Goal: Task Accomplishment & Management: Manage account settings

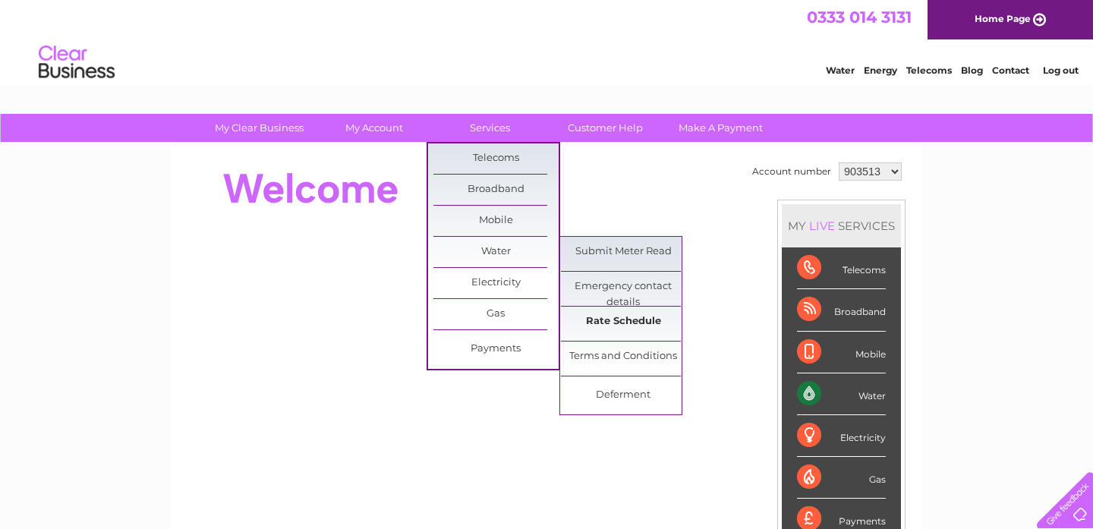
click at [605, 317] on link "Rate Schedule" at bounding box center [623, 322] width 125 height 30
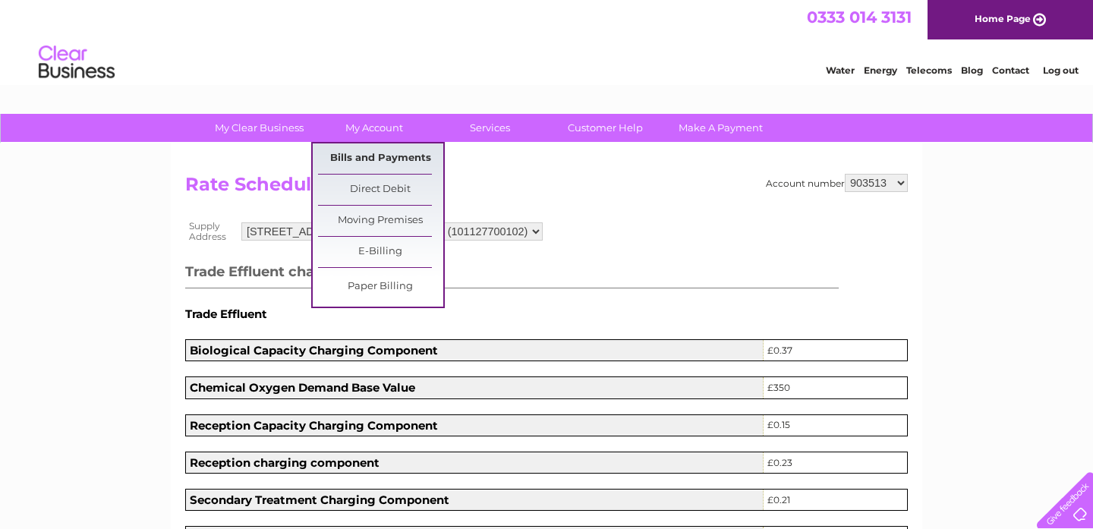
click at [380, 153] on link "Bills and Payments" at bounding box center [380, 158] width 125 height 30
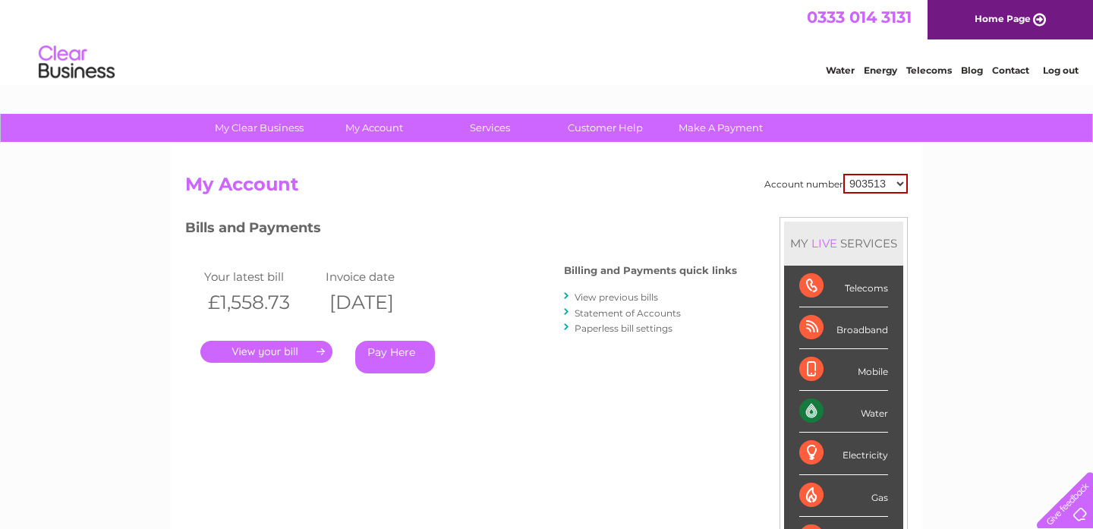
select select "1080477"
click at [267, 346] on link "." at bounding box center [266, 352] width 132 height 22
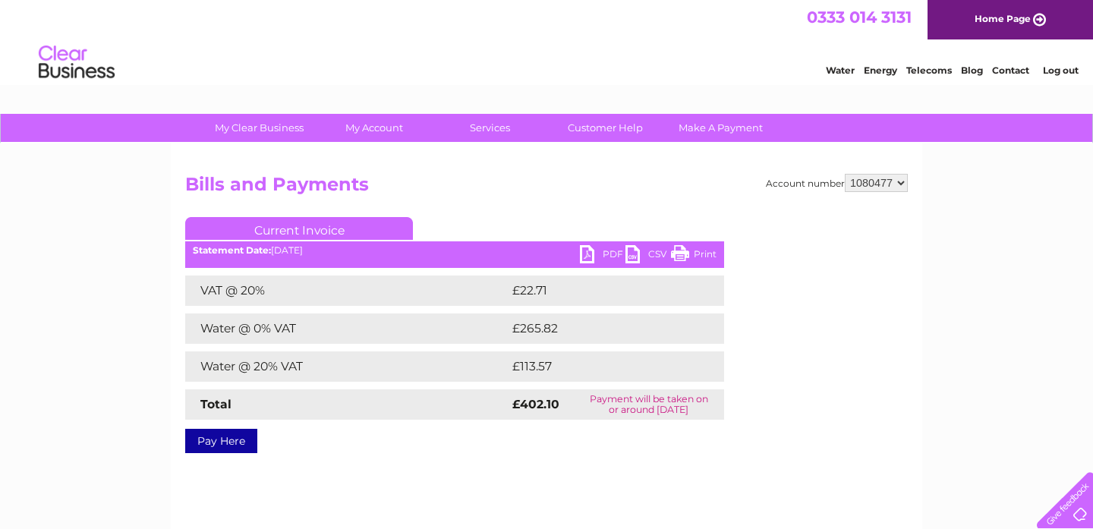
click at [609, 252] on link "PDF" at bounding box center [603, 256] width 46 height 22
click at [456, 71] on div "Water Energy Telecoms Blog Contact Log out" at bounding box center [546, 63] width 1093 height 49
